Goal: Communication & Community: Answer question/provide support

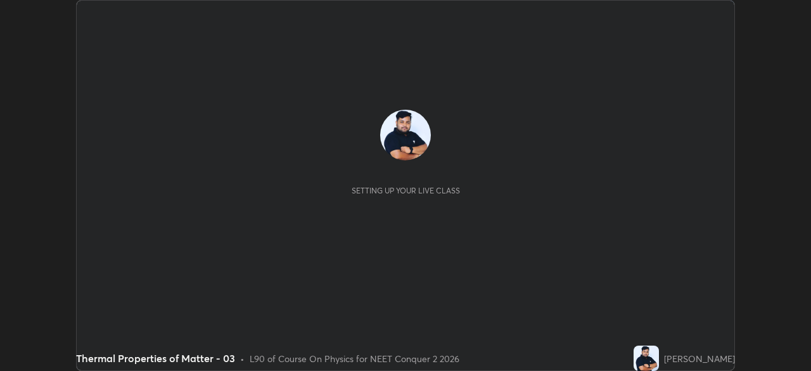
scroll to position [371, 810]
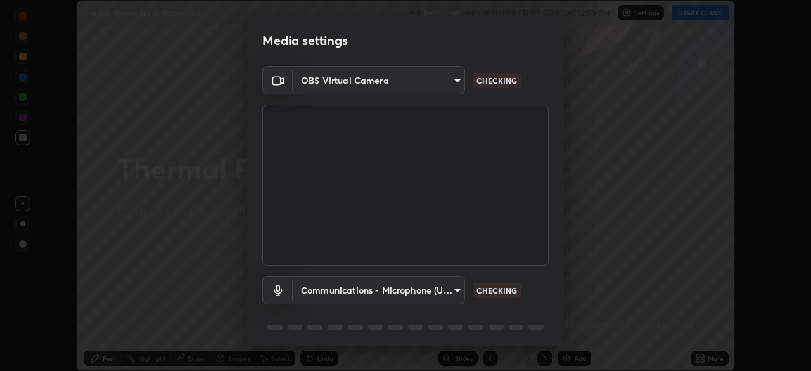
type input "8e51ced37930e971e34d94304a72bdf124377ca82fa83f25b6b4e34e328f1921"
type input "communications"
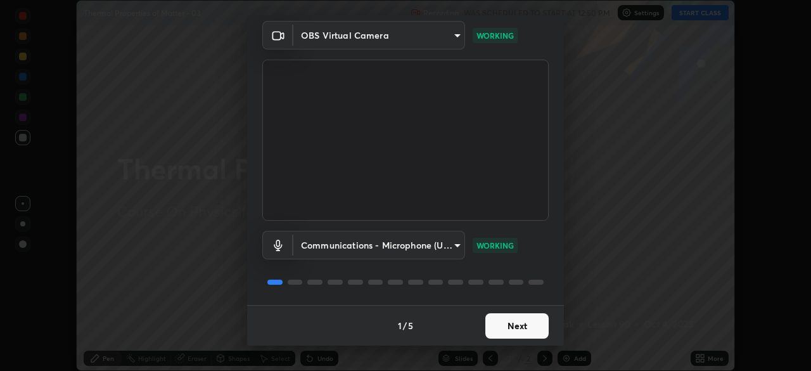
click at [500, 330] on button "Next" at bounding box center [516, 325] width 63 height 25
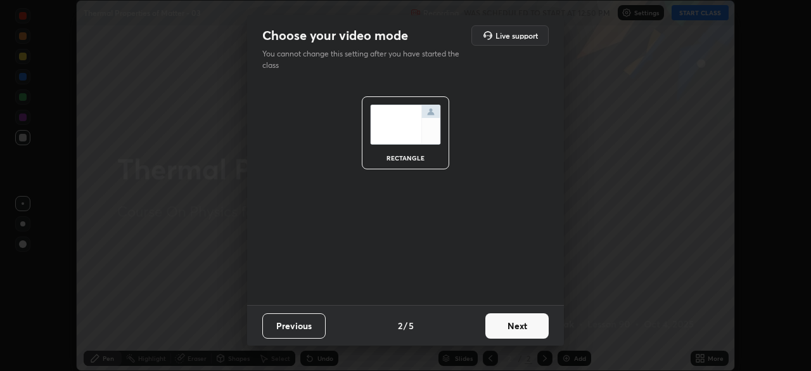
scroll to position [0, 0]
click at [510, 329] on button "Next" at bounding box center [516, 325] width 63 height 25
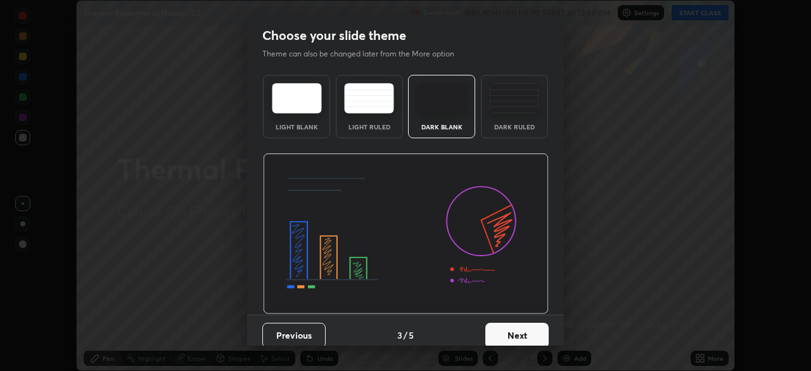
click at [516, 327] on button "Next" at bounding box center [516, 334] width 63 height 25
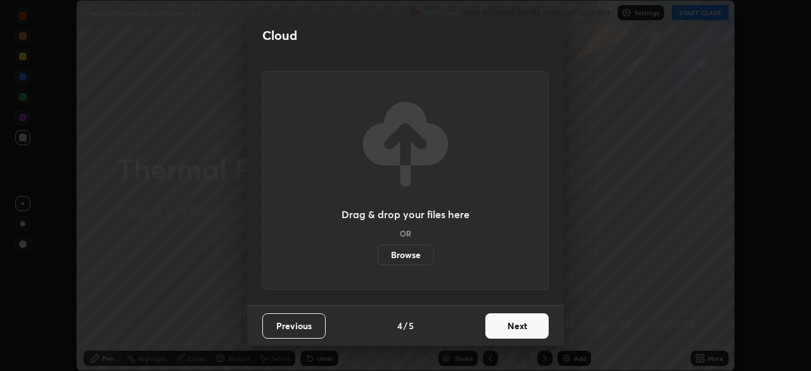
click at [517, 331] on button "Next" at bounding box center [516, 325] width 63 height 25
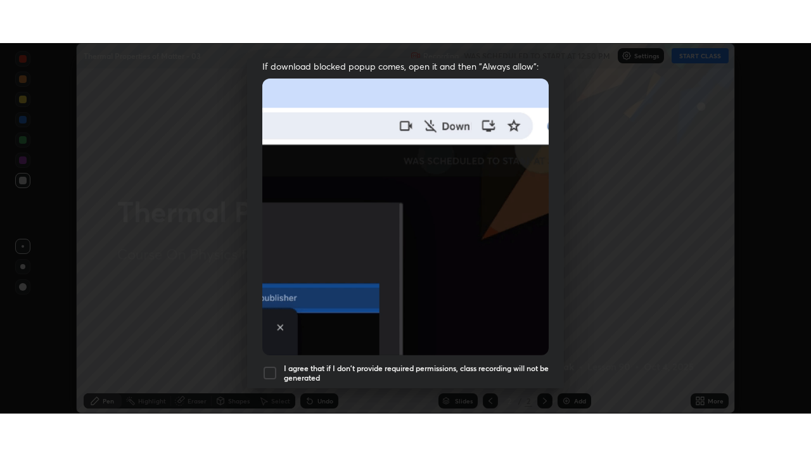
scroll to position [303, 0]
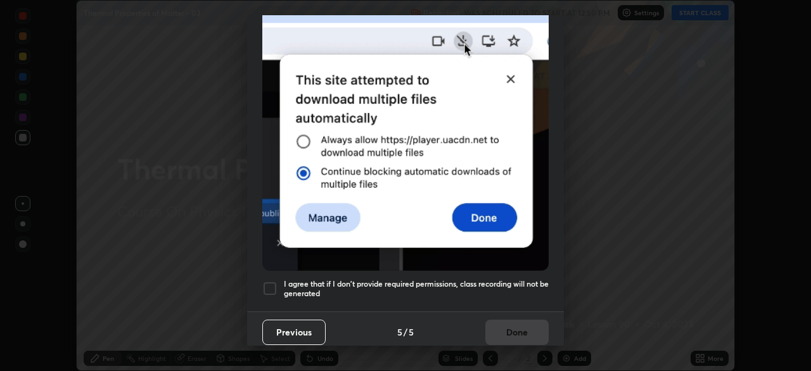
click at [275, 281] on div at bounding box center [269, 288] width 15 height 15
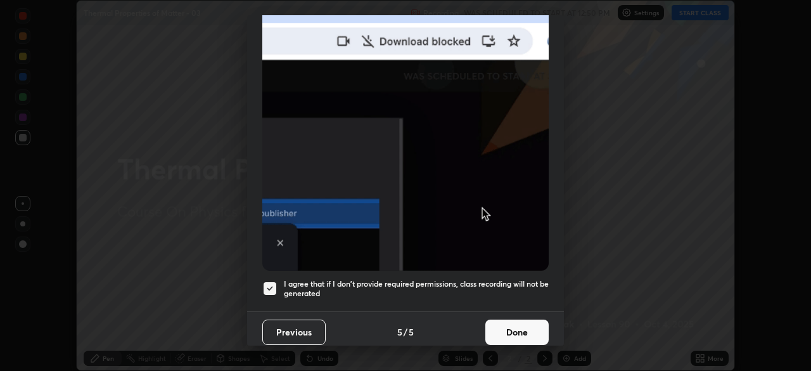
click at [509, 326] on button "Done" at bounding box center [516, 331] width 63 height 25
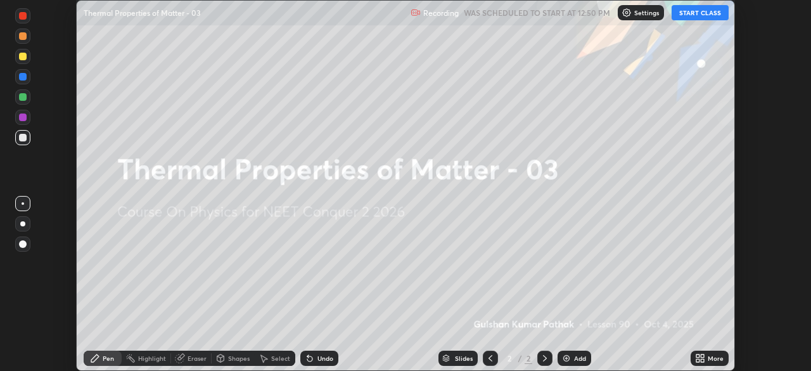
click at [692, 16] on button "START CLASS" at bounding box center [699, 12] width 57 height 15
click at [572, 353] on div "Add" at bounding box center [574, 357] width 34 height 15
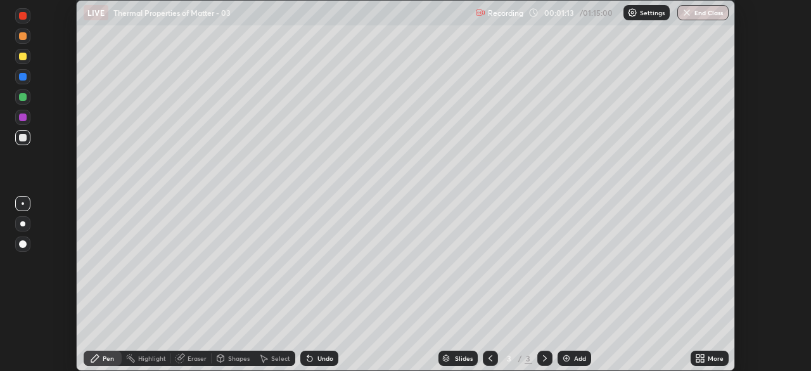
click at [714, 353] on div "More" at bounding box center [709, 357] width 38 height 15
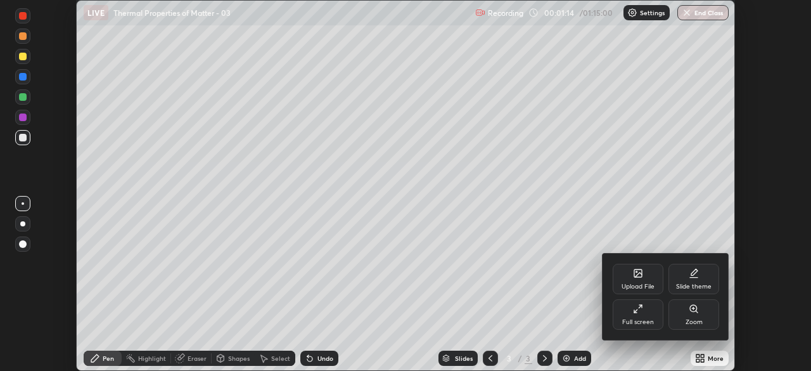
click at [649, 314] on div "Full screen" at bounding box center [637, 314] width 51 height 30
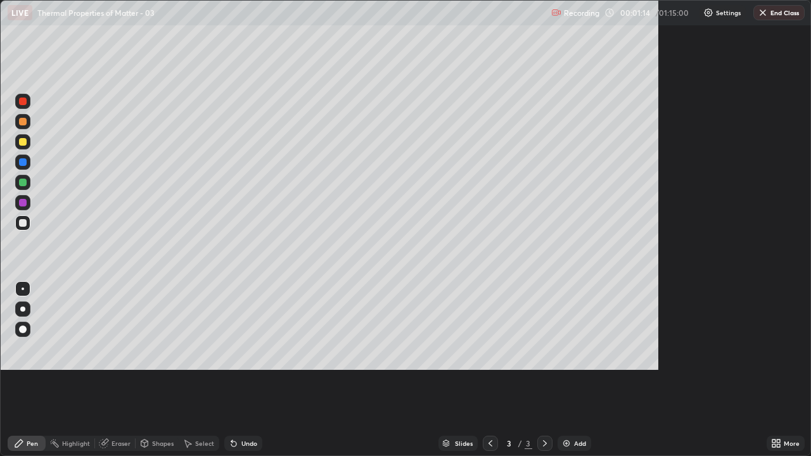
scroll to position [456, 811]
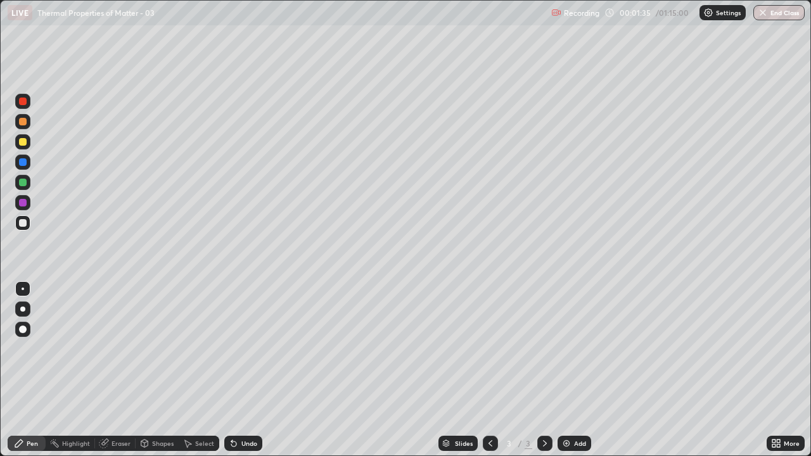
click at [24, 328] on div at bounding box center [23, 330] width 8 height 8
click at [25, 179] on div at bounding box center [23, 183] width 8 height 8
click at [25, 223] on div at bounding box center [23, 223] width 8 height 8
click at [28, 179] on div at bounding box center [22, 182] width 15 height 15
click at [248, 370] on div "Undo" at bounding box center [243, 443] width 38 height 15
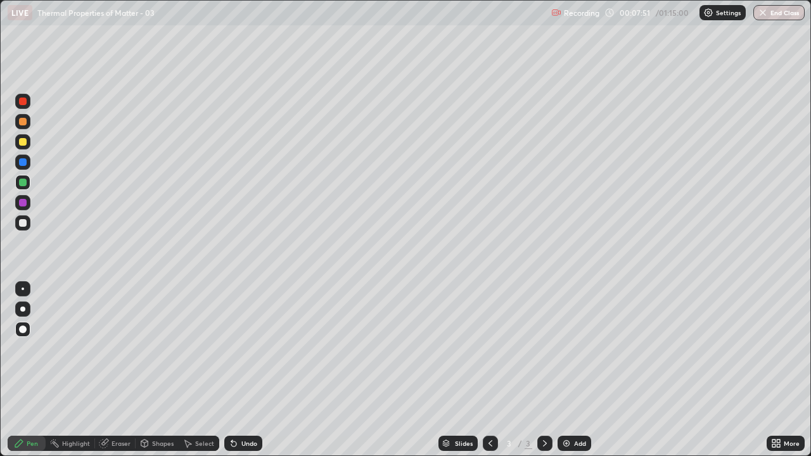
click at [253, 370] on div "Undo" at bounding box center [249, 443] width 16 height 6
click at [249, 370] on div "Undo" at bounding box center [243, 443] width 38 height 15
click at [246, 370] on div "Undo" at bounding box center [243, 443] width 38 height 15
click at [245, 370] on div "Undo" at bounding box center [249, 443] width 16 height 6
click at [23, 139] on div at bounding box center [23, 142] width 8 height 8
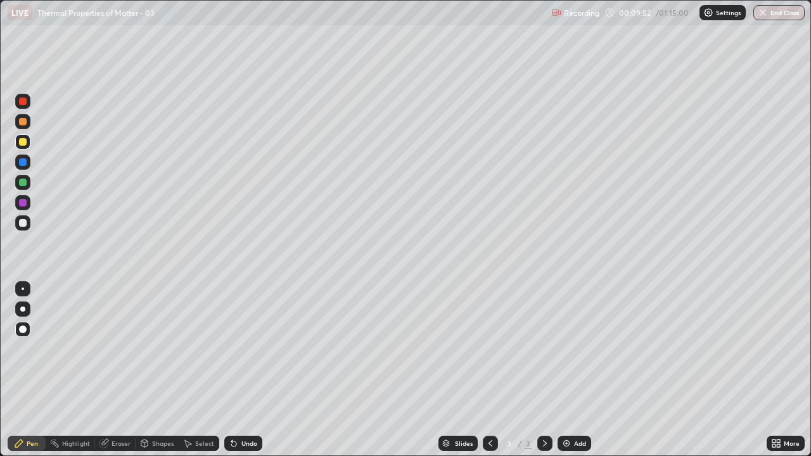
click at [23, 226] on div at bounding box center [23, 223] width 8 height 8
click at [23, 141] on div at bounding box center [23, 142] width 8 height 8
click at [566, 370] on img at bounding box center [566, 443] width 10 height 10
click at [20, 184] on div at bounding box center [23, 183] width 8 height 8
click at [243, 370] on div "Undo" at bounding box center [249, 443] width 16 height 6
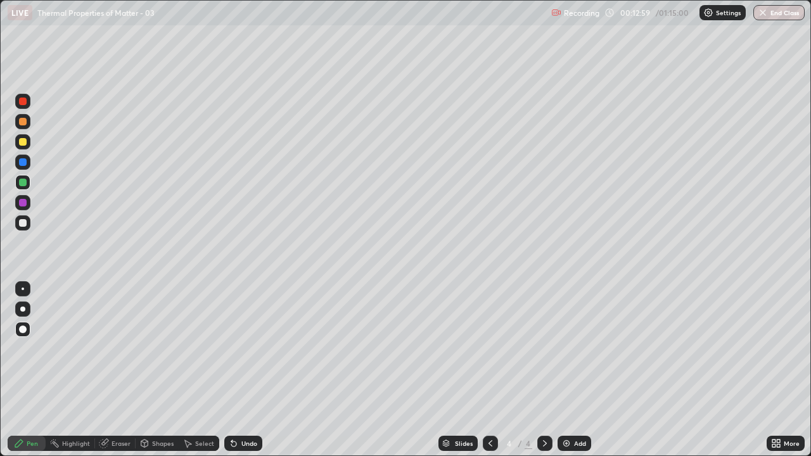
click at [239, 370] on div "Undo" at bounding box center [243, 443] width 38 height 15
click at [27, 143] on div at bounding box center [22, 141] width 15 height 15
click at [483, 370] on div at bounding box center [490, 443] width 15 height 15
click at [540, 370] on icon at bounding box center [545, 443] width 10 height 10
click at [24, 201] on div at bounding box center [23, 203] width 8 height 8
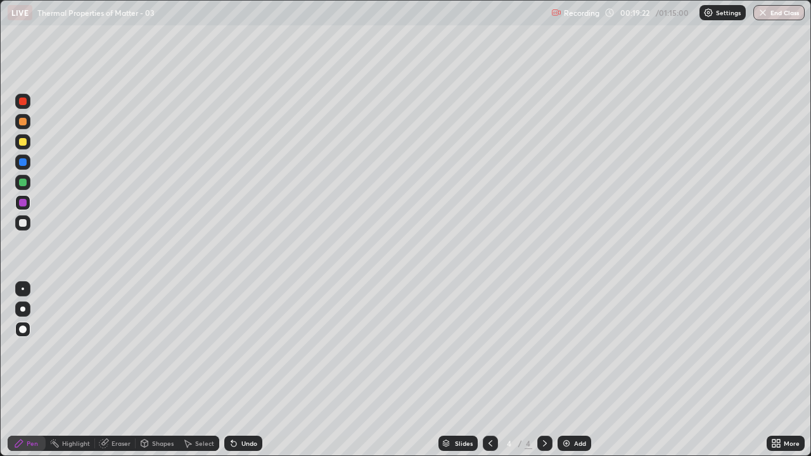
click at [574, 370] on div "Add" at bounding box center [580, 443] width 12 height 6
click at [24, 183] on div at bounding box center [23, 183] width 8 height 8
click at [26, 144] on div at bounding box center [23, 142] width 8 height 8
click at [23, 181] on div at bounding box center [23, 183] width 8 height 8
click at [243, 370] on div "Undo" at bounding box center [249, 443] width 16 height 6
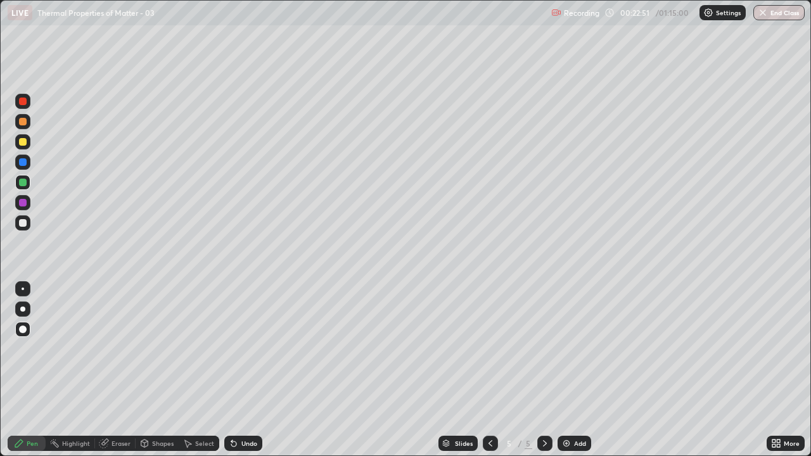
click at [21, 161] on div at bounding box center [23, 162] width 8 height 8
click at [22, 201] on div at bounding box center [23, 203] width 8 height 8
click at [23, 222] on div at bounding box center [23, 223] width 8 height 8
click at [23, 289] on div at bounding box center [23, 289] width 3 height 3
click at [25, 198] on div at bounding box center [22, 202] width 15 height 15
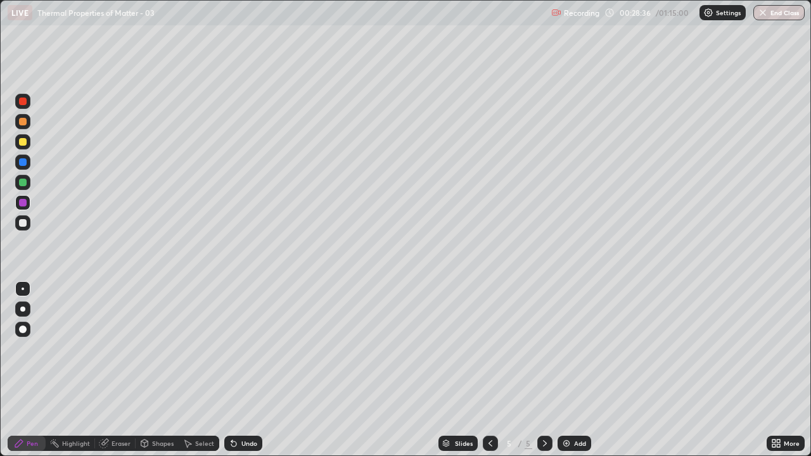
click at [29, 327] on div at bounding box center [22, 329] width 15 height 15
click at [563, 370] on img at bounding box center [566, 443] width 10 height 10
click at [19, 184] on div at bounding box center [23, 183] width 8 height 8
click at [27, 146] on div at bounding box center [22, 141] width 15 height 15
click at [248, 370] on div "Undo" at bounding box center [249, 443] width 16 height 6
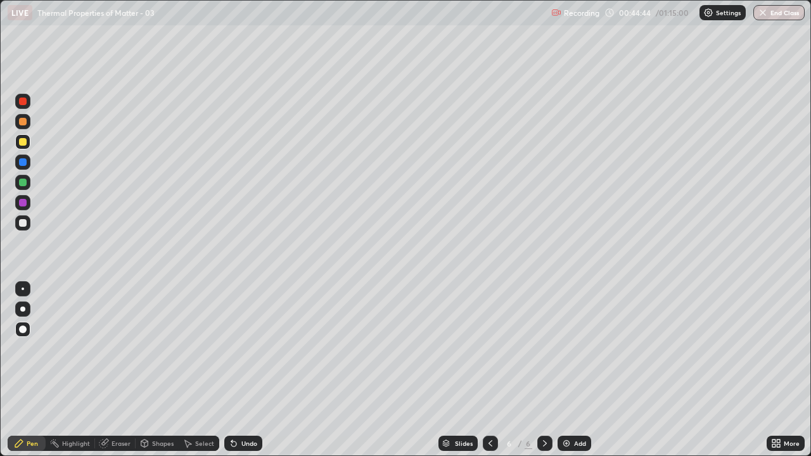
click at [23, 289] on div at bounding box center [23, 289] width 3 height 3
click at [21, 220] on div at bounding box center [23, 223] width 8 height 8
click at [27, 334] on div at bounding box center [22, 329] width 15 height 15
click at [23, 288] on div at bounding box center [23, 289] width 3 height 3
click at [23, 203] on div at bounding box center [23, 203] width 8 height 8
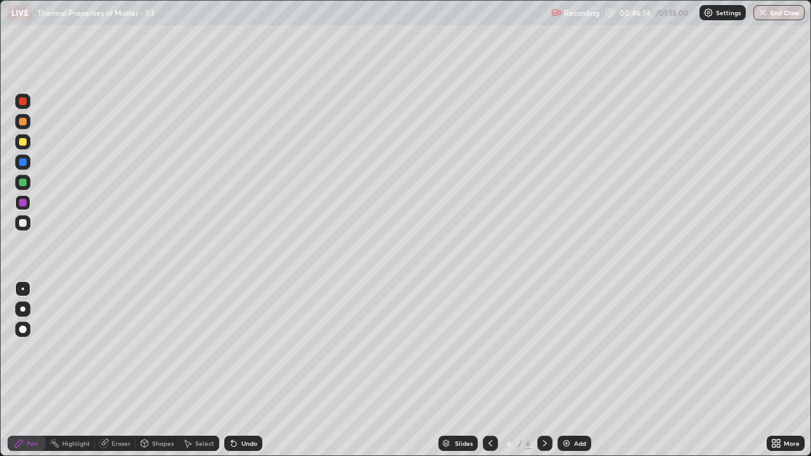
click at [25, 327] on div at bounding box center [23, 330] width 8 height 8
click at [571, 370] on div "Add" at bounding box center [574, 443] width 34 height 15
click at [483, 370] on div at bounding box center [490, 443] width 15 height 15
click at [576, 370] on div "Add" at bounding box center [574, 443] width 34 height 15
click at [34, 370] on div "Pen" at bounding box center [32, 443] width 11 height 6
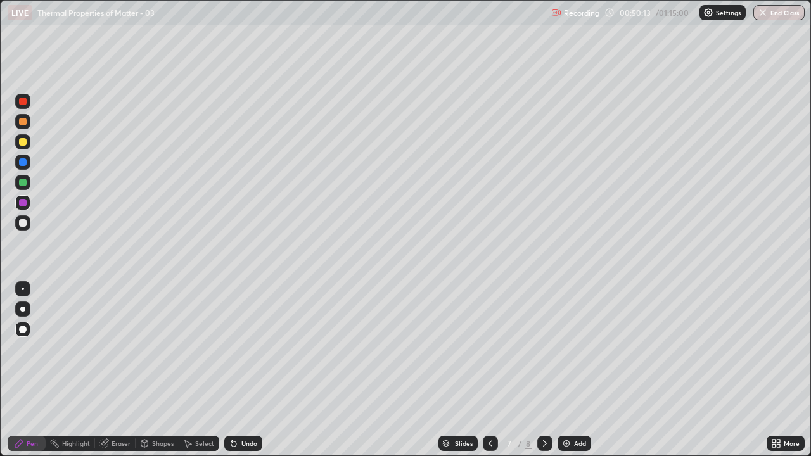
click at [32, 370] on div "Pen" at bounding box center [32, 443] width 11 height 6
click at [24, 224] on div at bounding box center [23, 223] width 8 height 8
click at [24, 226] on div at bounding box center [23, 223] width 8 height 8
click at [243, 370] on div "Undo" at bounding box center [249, 443] width 16 height 6
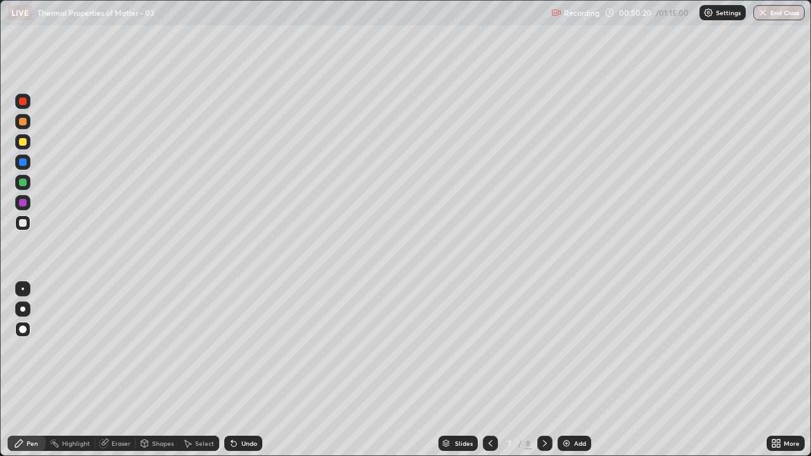
click at [241, 370] on div "Undo" at bounding box center [243, 443] width 38 height 15
click at [24, 181] on div at bounding box center [23, 183] width 8 height 8
click at [771, 16] on button "End Class" at bounding box center [778, 12] width 51 height 15
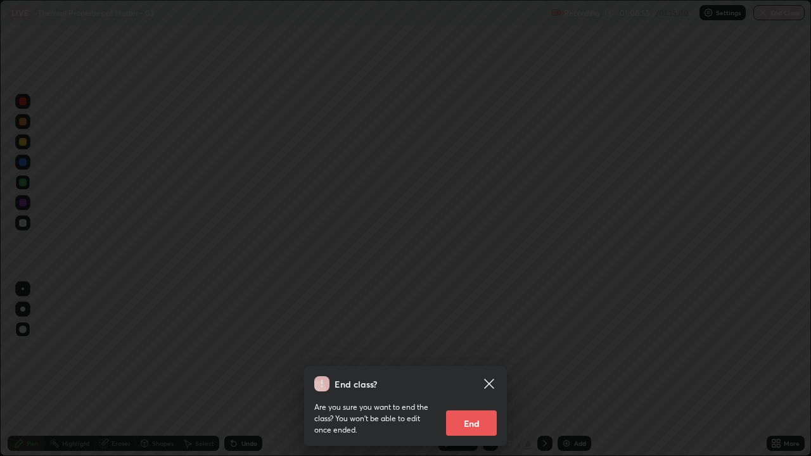
click at [462, 370] on button "End" at bounding box center [471, 422] width 51 height 25
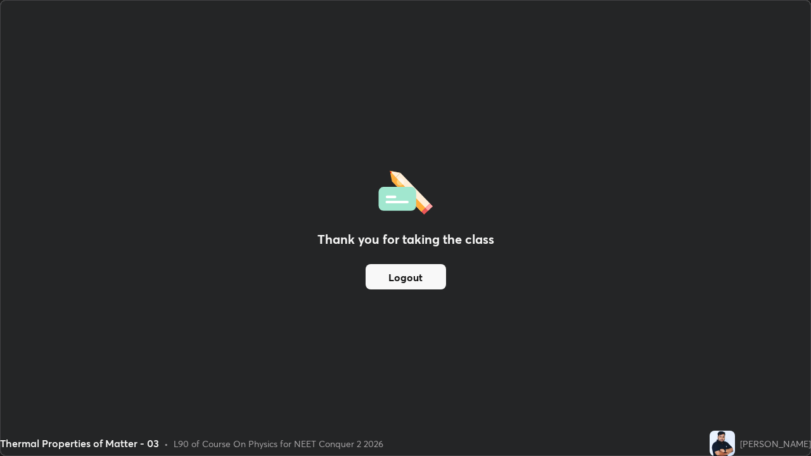
click at [398, 286] on button "Logout" at bounding box center [405, 276] width 80 height 25
click at [395, 276] on button "Logout" at bounding box center [405, 276] width 80 height 25
click at [395, 275] on button "Logout" at bounding box center [405, 276] width 80 height 25
click at [400, 272] on button "Logout" at bounding box center [405, 276] width 80 height 25
click at [404, 277] on button "Logout" at bounding box center [405, 276] width 80 height 25
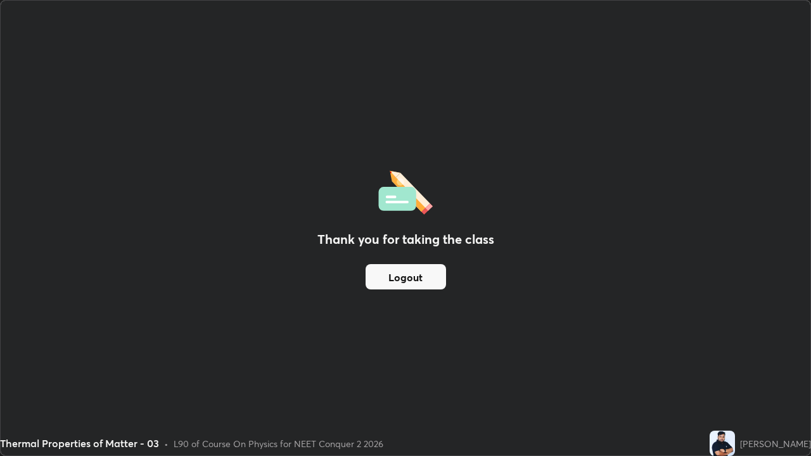
click at [403, 271] on button "Logout" at bounding box center [405, 276] width 80 height 25
click at [740, 370] on div "[PERSON_NAME]" at bounding box center [775, 443] width 71 height 13
click at [745, 370] on div "[PERSON_NAME]" at bounding box center [775, 443] width 71 height 13
click at [709, 370] on img at bounding box center [721, 443] width 25 height 25
click at [424, 275] on button "Logout" at bounding box center [405, 276] width 80 height 25
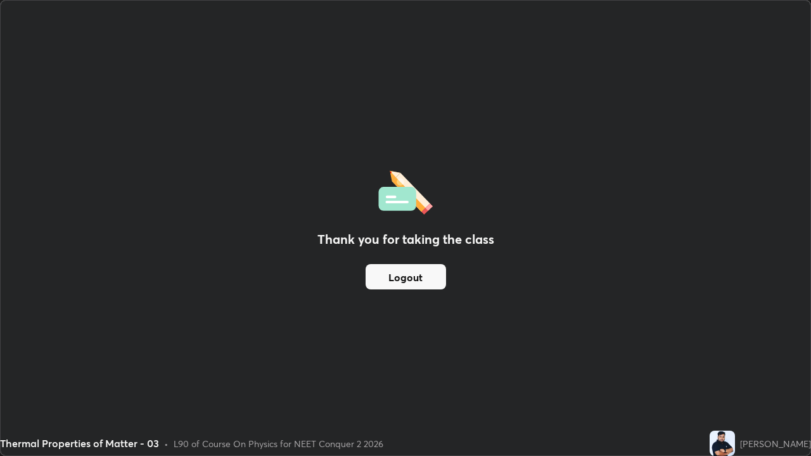
click at [418, 277] on button "Logout" at bounding box center [405, 276] width 80 height 25
click at [417, 275] on button "Logout" at bounding box center [405, 276] width 80 height 25
